Goal: Information Seeking & Learning: Learn about a topic

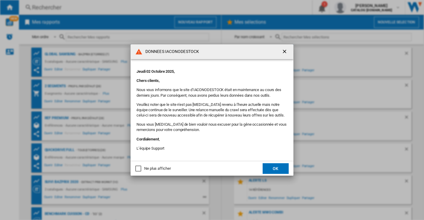
click at [159, 169] on div "Ne plus afficher" at bounding box center [157, 168] width 26 height 5
click at [277, 168] on button "OK" at bounding box center [276, 169] width 26 height 11
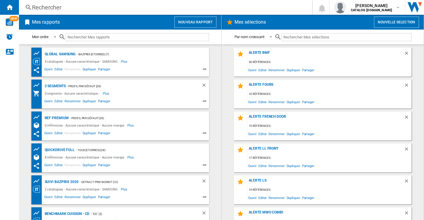
click at [62, 4] on div "Rechercher" at bounding box center [164, 7] width 265 height 8
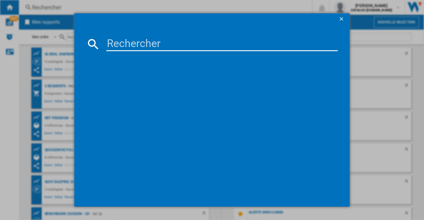
click at [119, 48] on input at bounding box center [222, 44] width 232 height 14
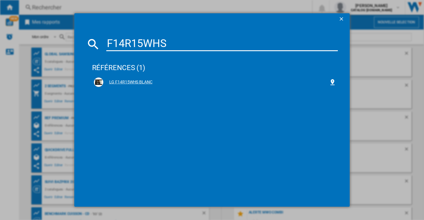
type input "F14R15WHS"
click at [136, 83] on div "LG F14R15WHS BLANC" at bounding box center [216, 82] width 226 height 6
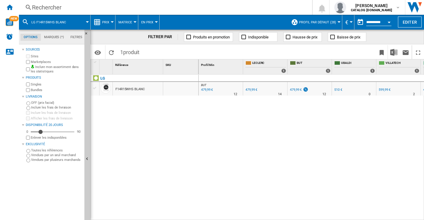
click at [103, 22] on span "Prix" at bounding box center [105, 22] width 7 height 4
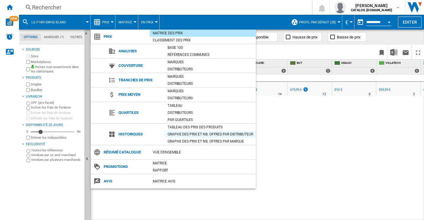
click at [179, 135] on div "Graphe des prix et nb. offres par distributeur" at bounding box center [210, 135] width 91 height 6
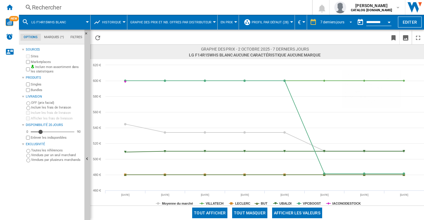
click at [325, 19] on md-select-value "7 derniers jours" at bounding box center [337, 22] width 35 height 9
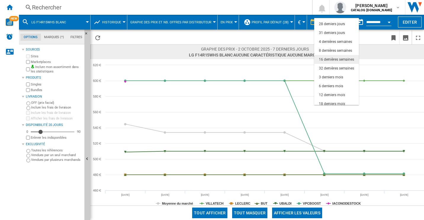
scroll to position [37, 0]
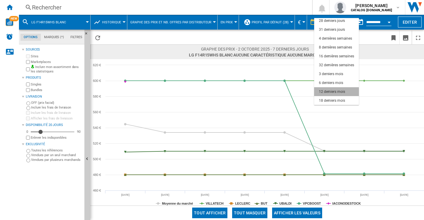
click at [329, 93] on div "12 derniers mois" at bounding box center [332, 91] width 26 height 5
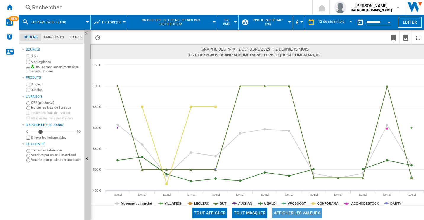
click at [295, 212] on button "Afficher les valeurs" at bounding box center [297, 213] width 50 height 11
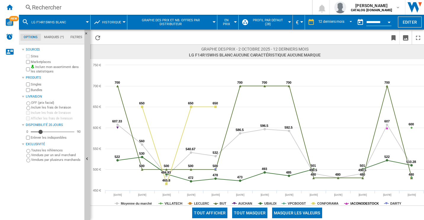
drag, startPoint x: 364, startPoint y: 203, endPoint x: 329, endPoint y: 204, distance: 35.0
click at [364, 203] on tspan "IACONODESTOCK" at bounding box center [365, 204] width 28 height 4
click at [329, 202] on tspan "CONFORAMA" at bounding box center [327, 204] width 21 height 4
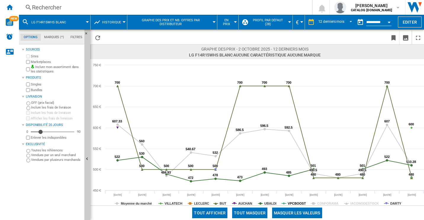
drag, startPoint x: 295, startPoint y: 201, endPoint x: 283, endPoint y: 206, distance: 12.8
click at [295, 202] on tspan "VPCBOOST" at bounding box center [297, 204] width 18 height 4
click at [262, 205] on rect at bounding box center [257, 132] width 334 height 147
click at [264, 204] on rect at bounding box center [257, 132] width 334 height 147
click at [265, 203] on tspan "UBALDI" at bounding box center [271, 204] width 12 height 4
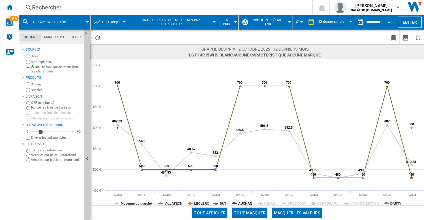
click at [244, 203] on tspan "AUCHAN" at bounding box center [246, 204] width 14 height 4
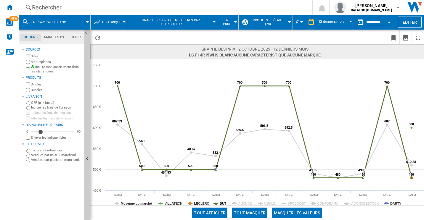
click at [223, 203] on tspan "BUT" at bounding box center [223, 204] width 7 height 4
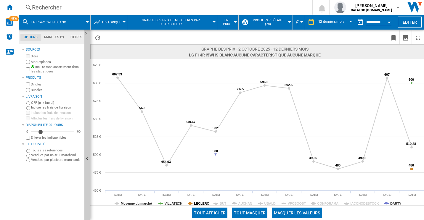
drag, startPoint x: 200, startPoint y: 202, endPoint x: 183, endPoint y: 202, distance: 16.6
click at [200, 202] on tspan "LECLERC" at bounding box center [201, 204] width 15 height 4
click at [169, 205] on tspan "VILLATECH" at bounding box center [174, 204] width 18 height 4
click at [52, 7] on div "Rechercher" at bounding box center [164, 7] width 265 height 8
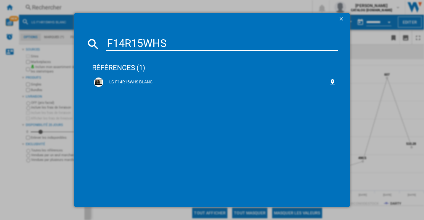
type input "F14R15WHS"
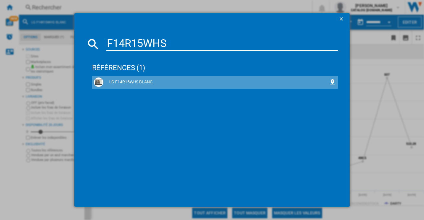
click at [139, 82] on div "LG F14R15WHS BLANC" at bounding box center [216, 82] width 226 height 6
click at [144, 84] on div "LG F14R15WHS BLANC" at bounding box center [216, 82] width 226 height 6
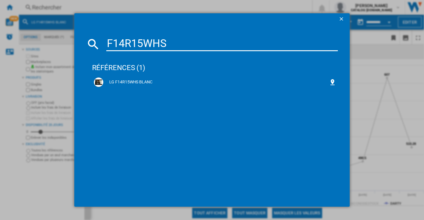
click at [343, 18] on ng-md-icon "getI18NText('BUTTONS.CLOSE_DIALOG')" at bounding box center [342, 19] width 7 height 7
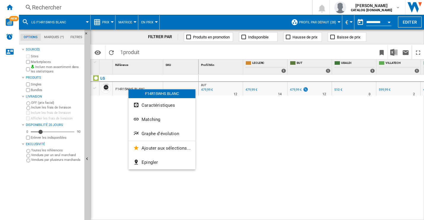
click at [154, 137] on button "Graphe d'évolution" at bounding box center [162, 134] width 67 height 14
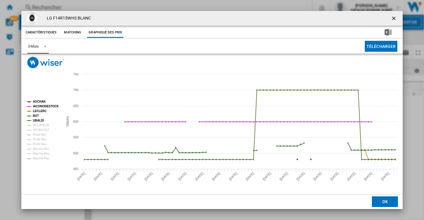
click at [35, 47] on div "3 Mois" at bounding box center [33, 46] width 11 height 4
click at [39, 59] on md-option "6 Mois" at bounding box center [43, 61] width 40 height 14
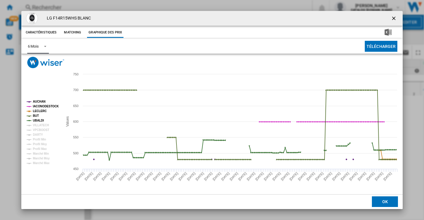
click at [41, 103] on tspan "AUCHAN" at bounding box center [39, 101] width 13 height 3
click at [42, 107] on tspan "IACONODESTOCK" at bounding box center [46, 106] width 26 height 3
click at [41, 111] on tspan "LECLERC" at bounding box center [40, 111] width 14 height 3
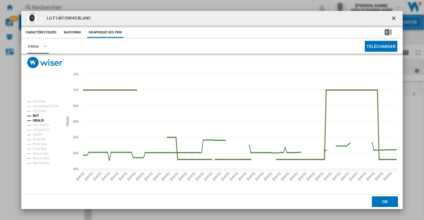
click at [36, 117] on tspan "BUT" at bounding box center [36, 115] width 6 height 3
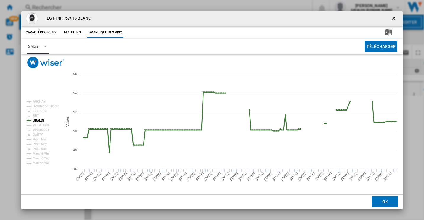
click at [41, 122] on tspan "UBALDI" at bounding box center [38, 120] width 11 height 3
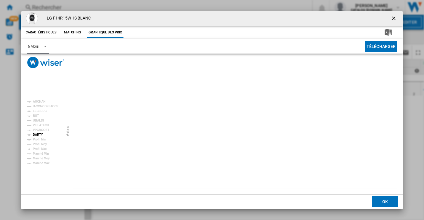
click at [39, 134] on tspan "DARTY" at bounding box center [38, 134] width 10 height 3
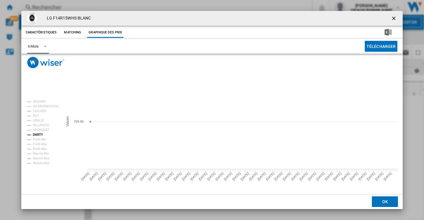
click at [40, 134] on tspan "DARTY" at bounding box center [38, 134] width 10 height 3
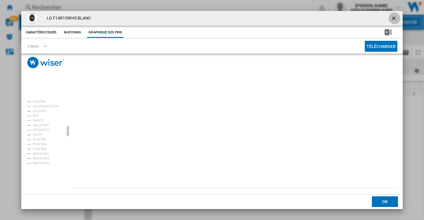
click at [394, 17] on ng-md-icon "getI18NText('BUTTONS.CLOSE_DIALOG')" at bounding box center [394, 18] width 7 height 7
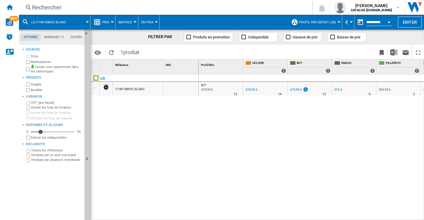
click at [50, 5] on div "Rechercher" at bounding box center [164, 7] width 265 height 8
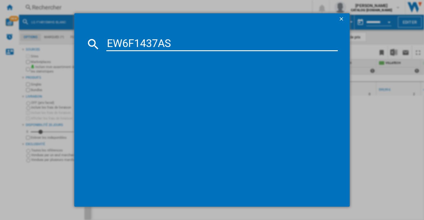
type input "EW6F1437AS"
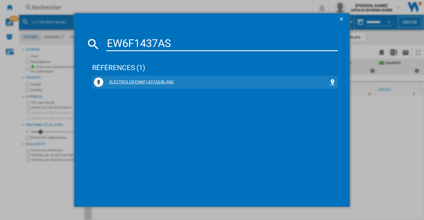
click at [143, 78] on div "ELECTROLUX EW6F1437AS BLANC" at bounding box center [215, 82] width 243 height 9
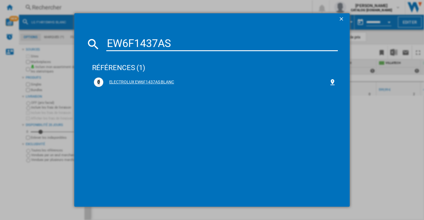
click at [143, 82] on div "ELECTROLUX EW6F1437AS BLANC" at bounding box center [216, 82] width 226 height 6
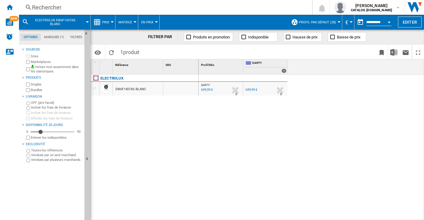
click at [101, 21] on div "Prix" at bounding box center [103, 22] width 19 height 15
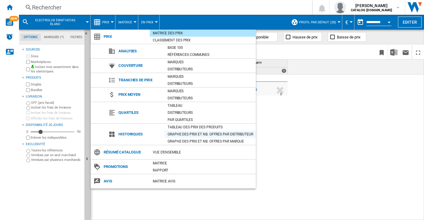
click at [180, 133] on div "Graphe des prix et nb. offres par distributeur" at bounding box center [210, 135] width 91 height 6
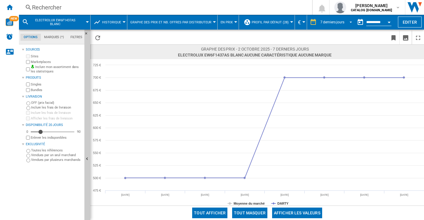
click at [322, 18] on md-select-value "7 derniers jours" at bounding box center [337, 22] width 35 height 9
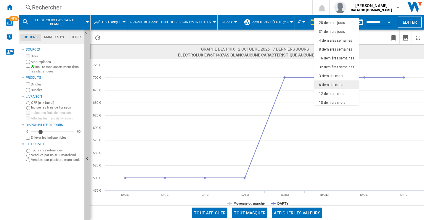
scroll to position [37, 0]
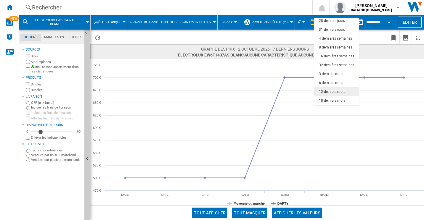
click at [330, 91] on div "12 derniers mois" at bounding box center [332, 91] width 26 height 5
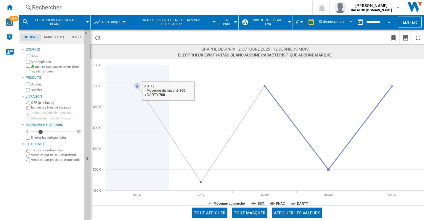
drag, startPoint x: 113, startPoint y: 97, endPoint x: 116, endPoint y: 35, distance: 61.7
click at [116, 35] on span at bounding box center [175, 38] width 142 height 14
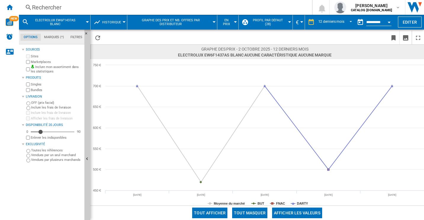
click at [53, 20] on span "ELECTROLUX EW6F1437AS BLANC" at bounding box center [55, 22] width 48 height 8
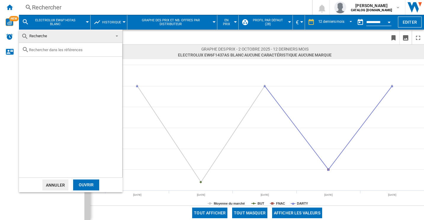
click at [87, 22] on md-backdrop at bounding box center [212, 110] width 424 height 220
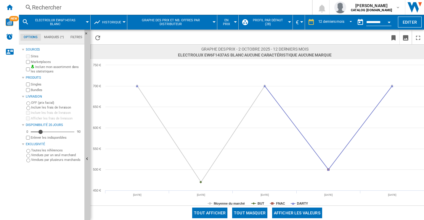
click at [87, 22] on div at bounding box center [87, 21] width 3 height 1
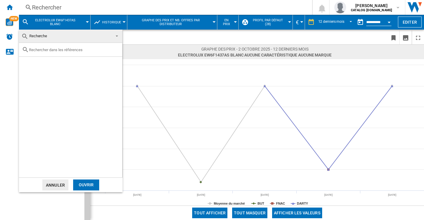
click at [6, 125] on md-backdrop at bounding box center [212, 110] width 424 height 220
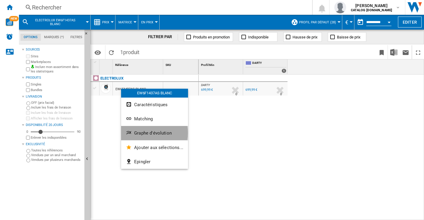
click at [150, 133] on span "Graphe d'évolution" at bounding box center [153, 133] width 38 height 5
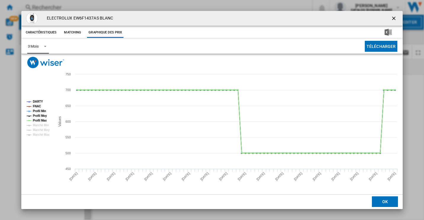
click at [39, 41] on md-select-value "3 Mois" at bounding box center [38, 46] width 22 height 15
click at [34, 60] on div "6 Mois" at bounding box center [33, 60] width 11 height 5
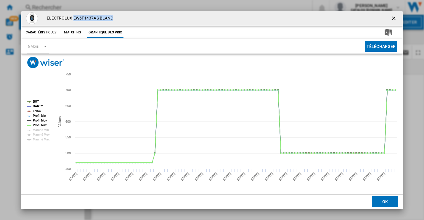
drag, startPoint x: 81, startPoint y: 18, endPoint x: 113, endPoint y: 19, distance: 32.0
click at [113, 19] on div "ELECTROLUX EW6F1437AS BLANC" at bounding box center [212, 18] width 382 height 15
copy h4 "EW6F1437AS BLANC"
click at [394, 20] on ng-md-icon "getI18NText('BUTTONS.CLOSE_DIALOG')" at bounding box center [394, 18] width 7 height 7
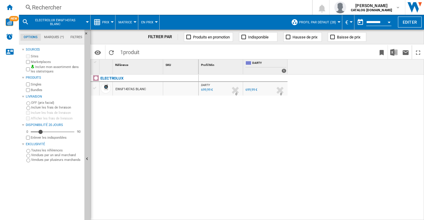
click at [39, 7] on div "Rechercher" at bounding box center [164, 7] width 265 height 8
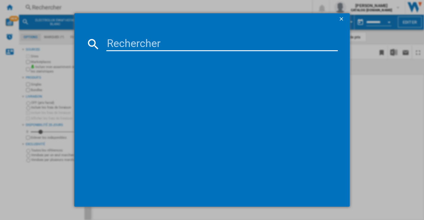
click at [136, 44] on input at bounding box center [222, 44] width 232 height 14
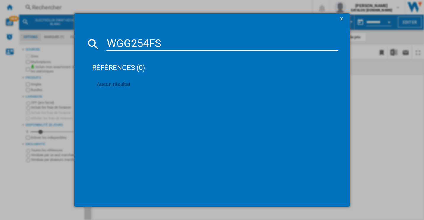
type input "WGG254FS"
